Goal: Task Accomplishment & Management: Use online tool/utility

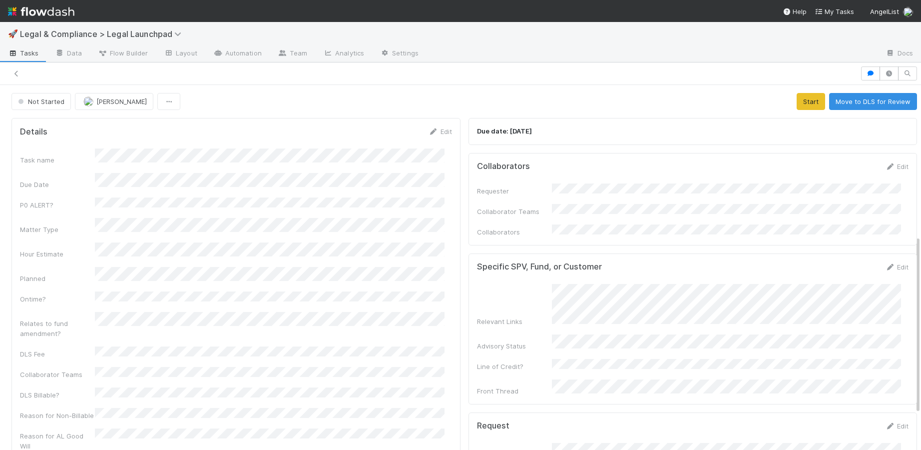
scroll to position [307, 0]
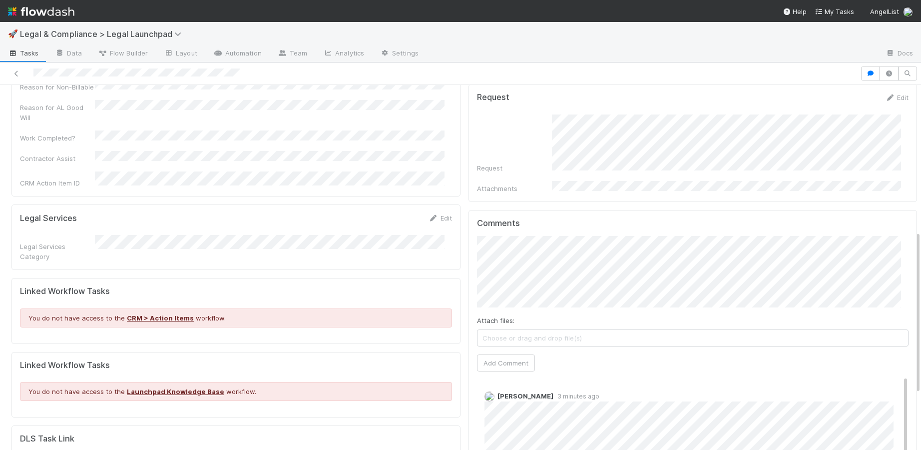
scroll to position [331, 0]
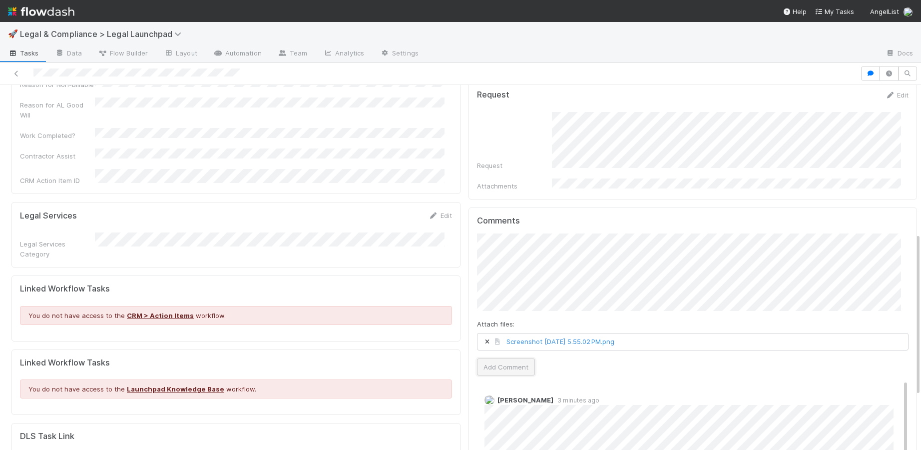
click at [485, 358] on button "Add Comment" at bounding box center [506, 366] width 58 height 17
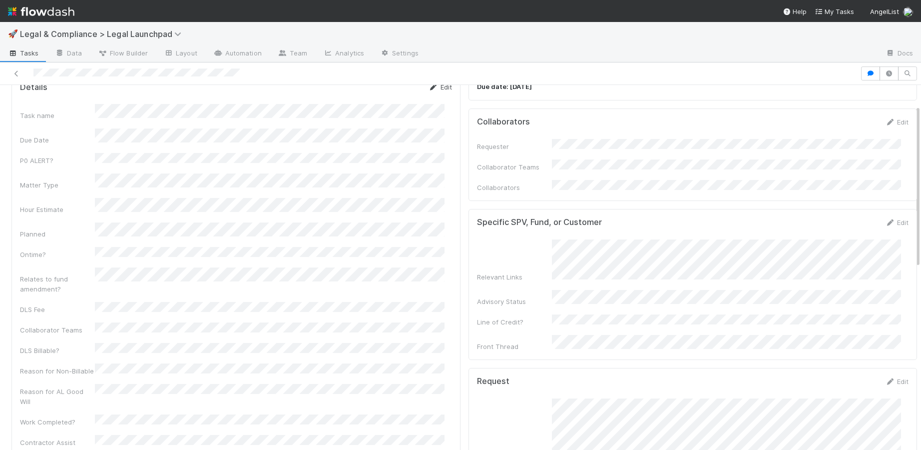
click at [435, 89] on link "Edit" at bounding box center [440, 87] width 23 height 8
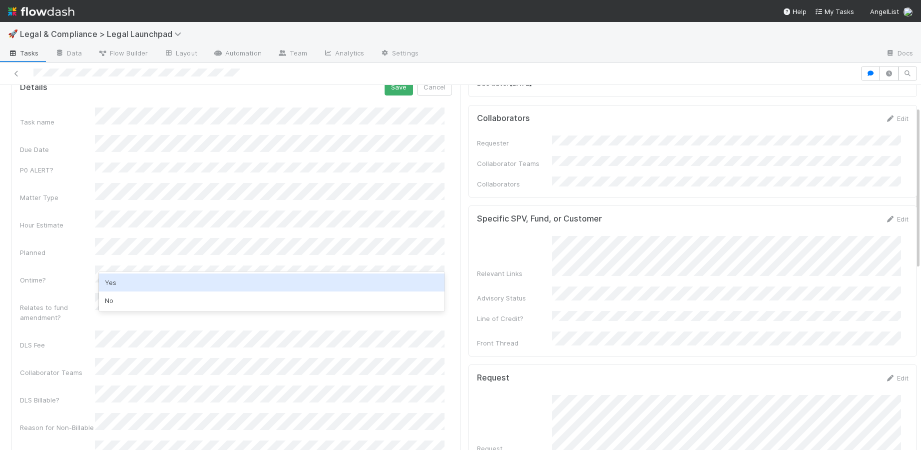
click at [136, 281] on div "Yes" at bounding box center [272, 282] width 346 height 18
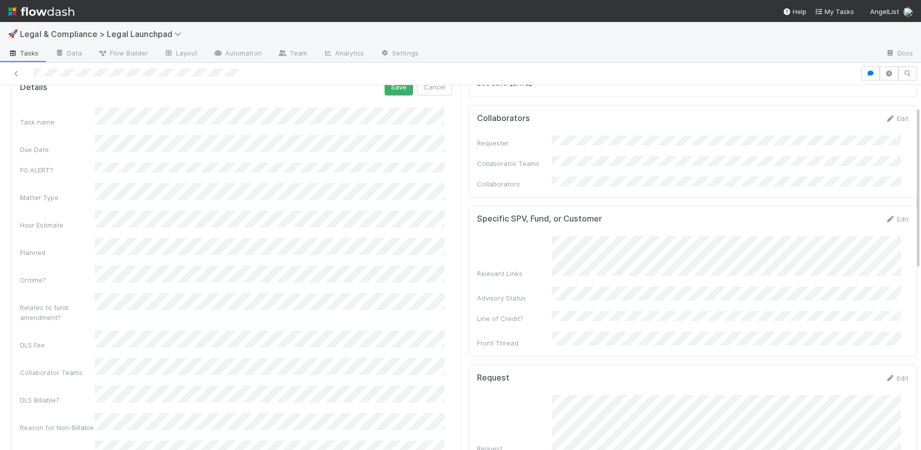
click at [68, 210] on div "Hour Estimate" at bounding box center [236, 219] width 432 height 19
click at [398, 91] on button "Save" at bounding box center [399, 86] width 28 height 17
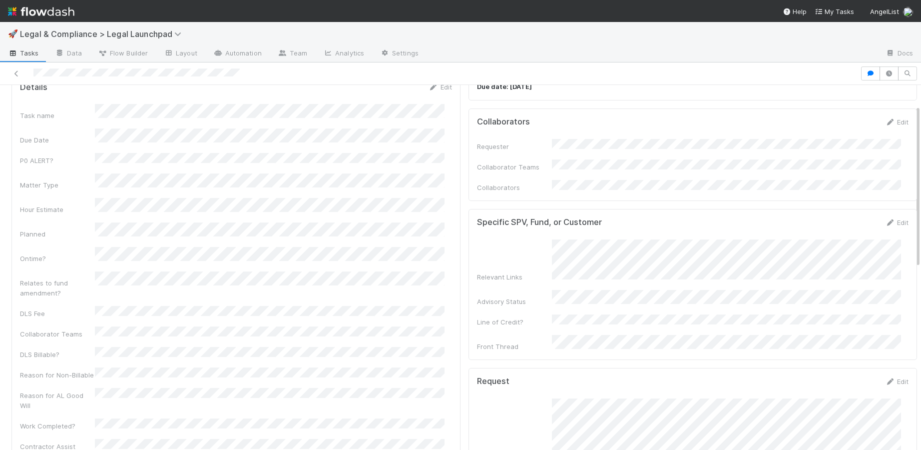
click at [754, 41] on div "🚀 Legal & Compliance > Legal Launchpad" at bounding box center [460, 34] width 921 height 24
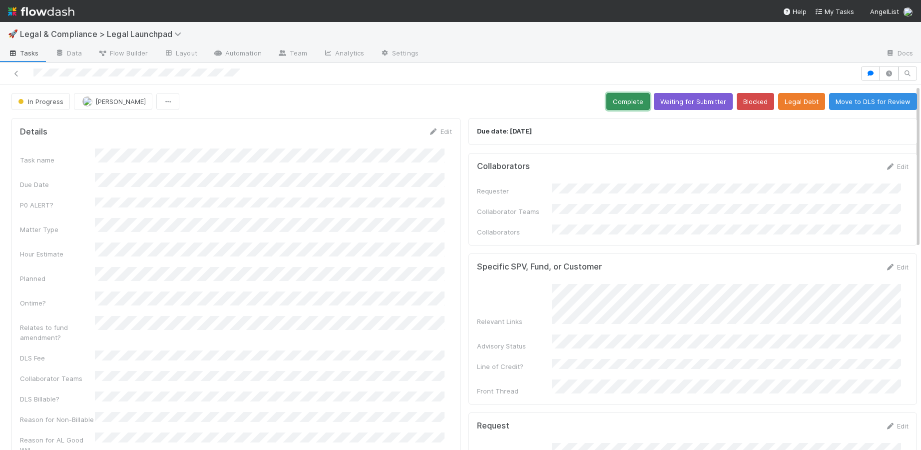
click at [617, 102] on button "Complete" at bounding box center [628, 101] width 43 height 17
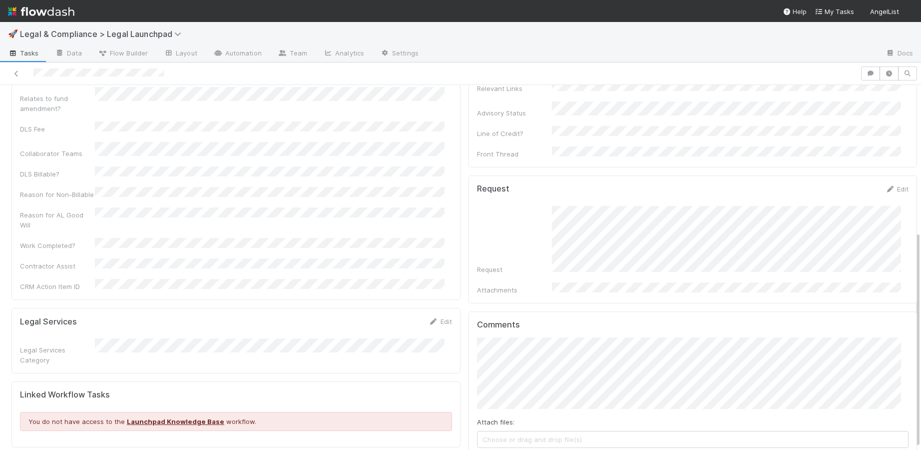
scroll to position [250, 0]
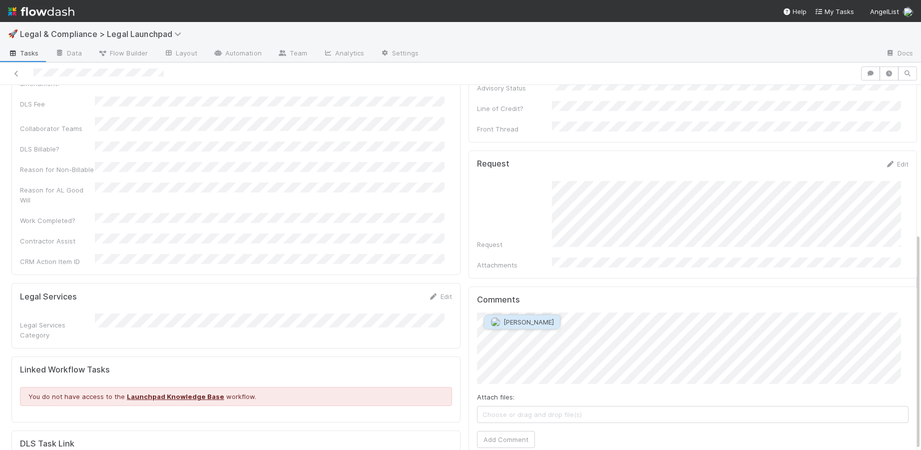
click at [534, 326] on button "Hanin Almoallim" at bounding box center [522, 322] width 75 height 14
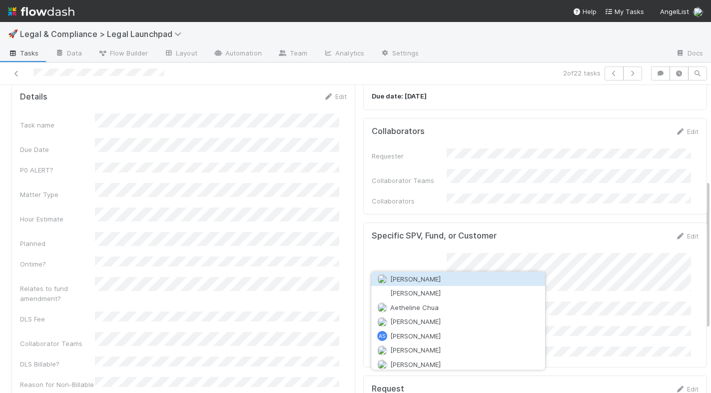
scroll to position [196, 0]
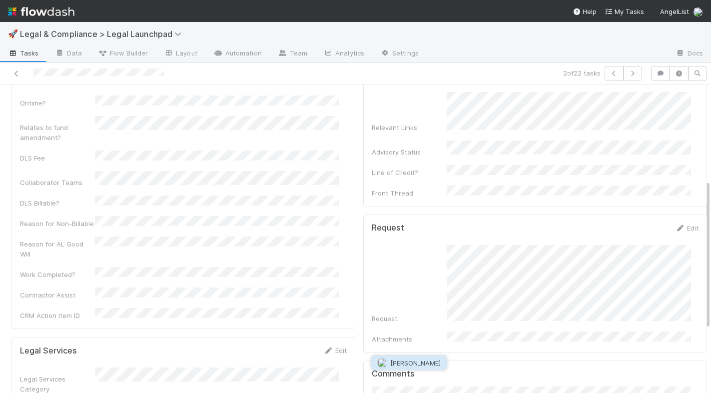
click at [415, 360] on span "[PERSON_NAME]" at bounding box center [415, 362] width 50 height 8
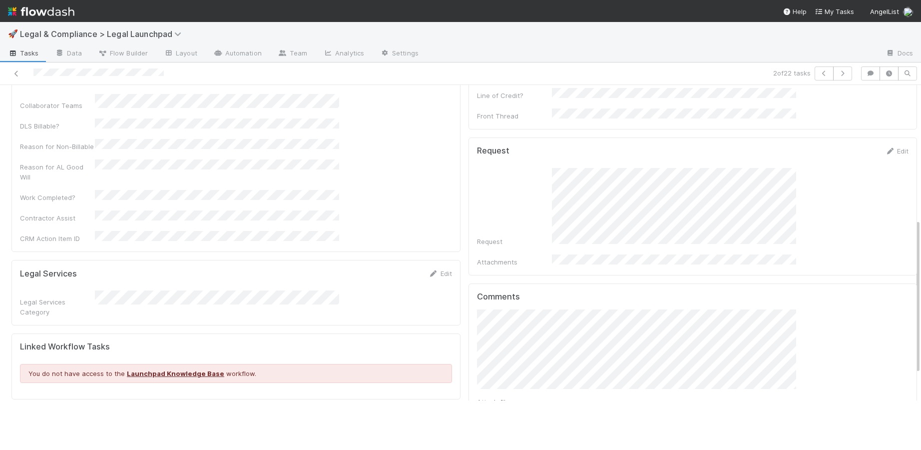
scroll to position [250, 0]
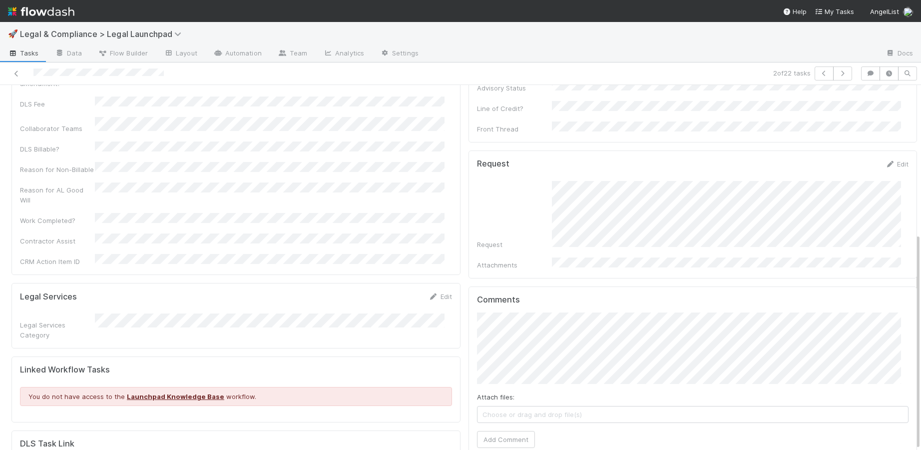
click at [637, 50] on div at bounding box center [652, 54] width 451 height 16
click at [668, 51] on div at bounding box center [652, 54] width 451 height 16
click at [669, 57] on div at bounding box center [652, 54] width 451 height 16
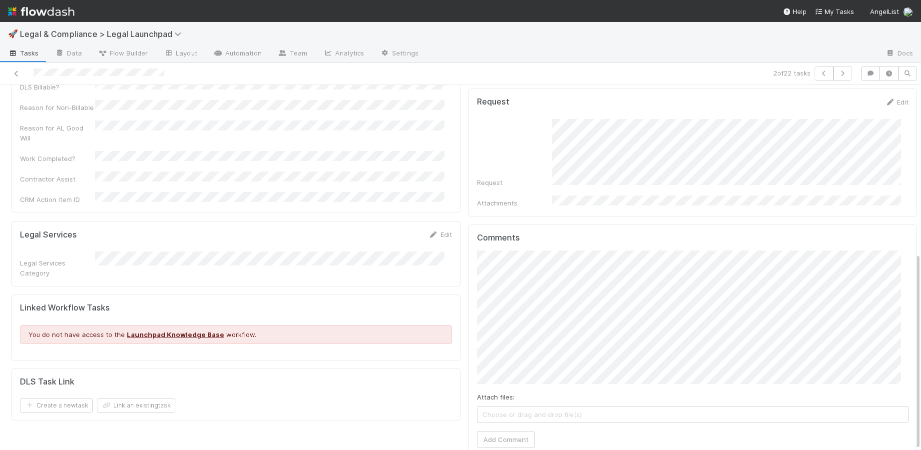
scroll to position [7, 0]
click at [440, 341] on div "Details Edit Task name Due Date P0 ALERT? Matter Type Hour Estimate Planned Ont…" at bounding box center [464, 137] width 914 height 670
click at [486, 392] on button "Add Comment" at bounding box center [506, 441] width 58 height 17
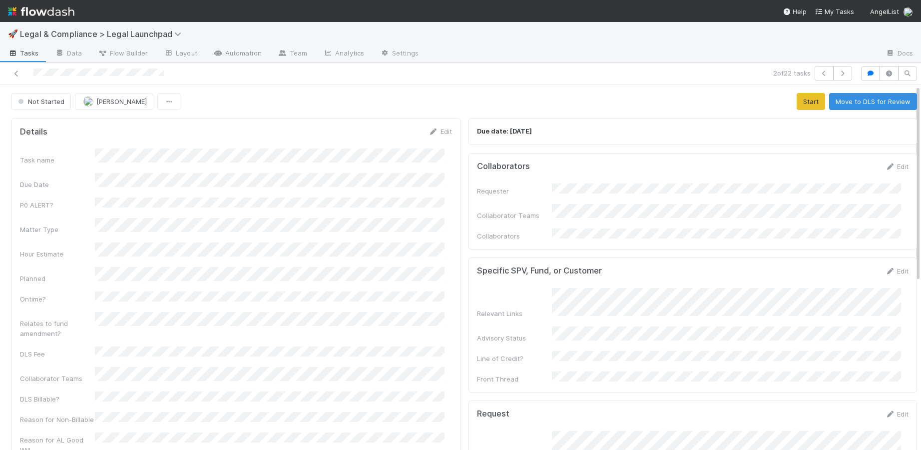
scroll to position [0, 0]
click at [711, 118] on div "Due date: [DATE]" at bounding box center [693, 131] width 449 height 27
click at [711, 101] on button "Start" at bounding box center [811, 101] width 28 height 17
click at [652, 107] on div "Not Started [PERSON_NAME] Loading..." at bounding box center [464, 101] width 906 height 17
click at [432, 129] on link "Edit" at bounding box center [440, 131] width 23 height 8
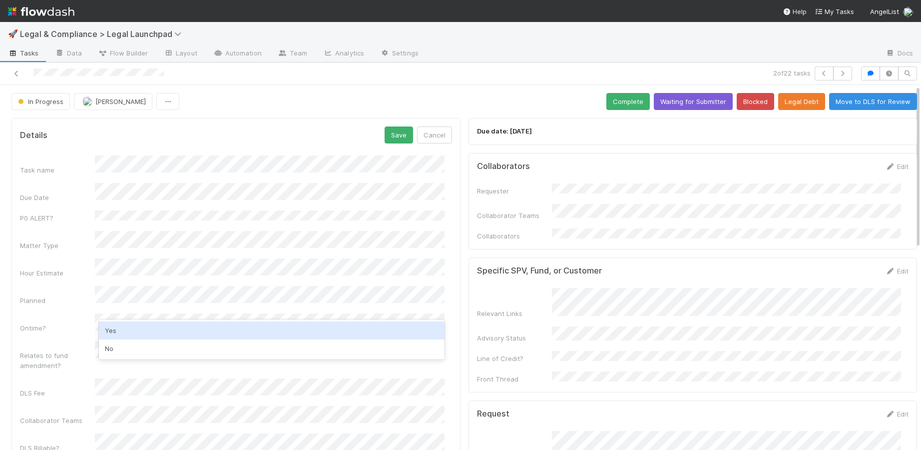
click at [148, 329] on div "Yes" at bounding box center [272, 330] width 346 height 18
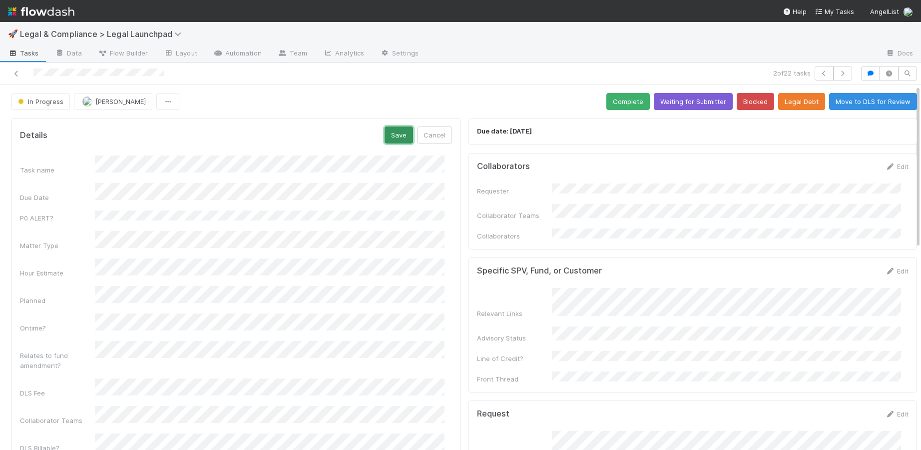
click at [395, 138] on button "Save" at bounding box center [399, 134] width 28 height 17
click at [564, 103] on div "In Progress [PERSON_NAME] Complete Waiting for Submitter Blocked Legal Debt Mov…" at bounding box center [464, 101] width 906 height 17
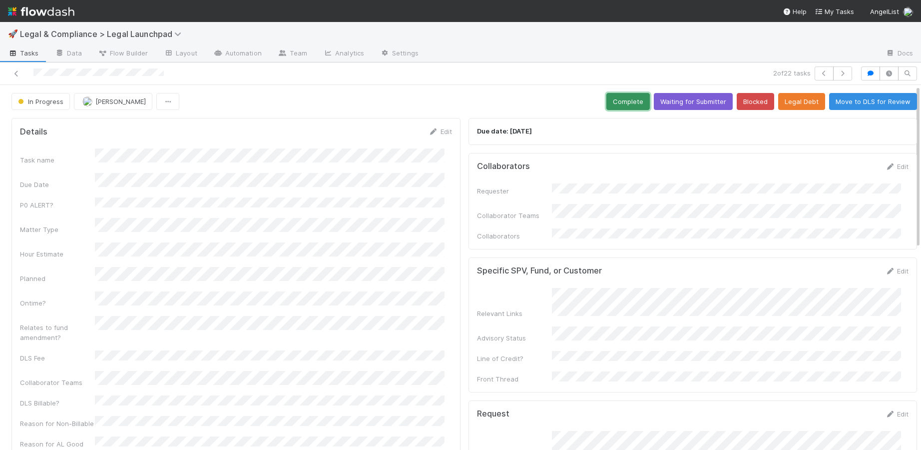
click at [613, 100] on button "Complete" at bounding box center [628, 101] width 43 height 17
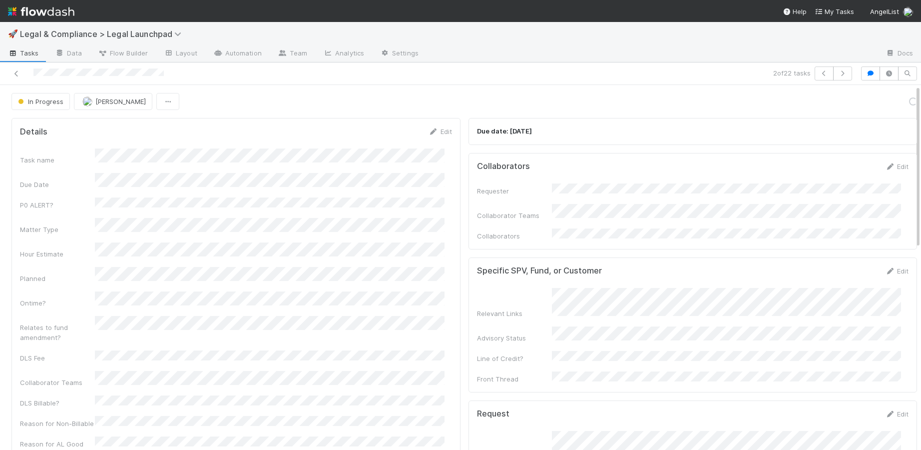
click at [509, 74] on div "2 of 22 tasks" at bounding box center [644, 73] width 425 height 14
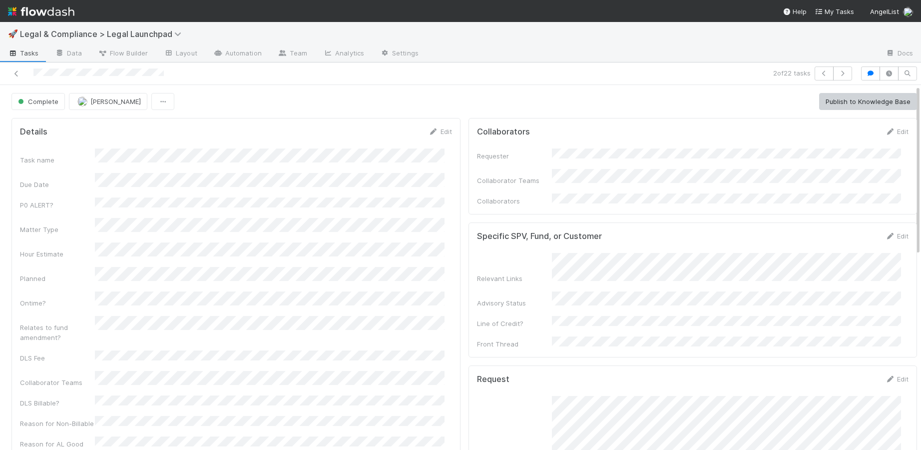
click at [55, 7] on img at bounding box center [41, 11] width 66 height 17
